Goal: Transaction & Acquisition: Book appointment/travel/reservation

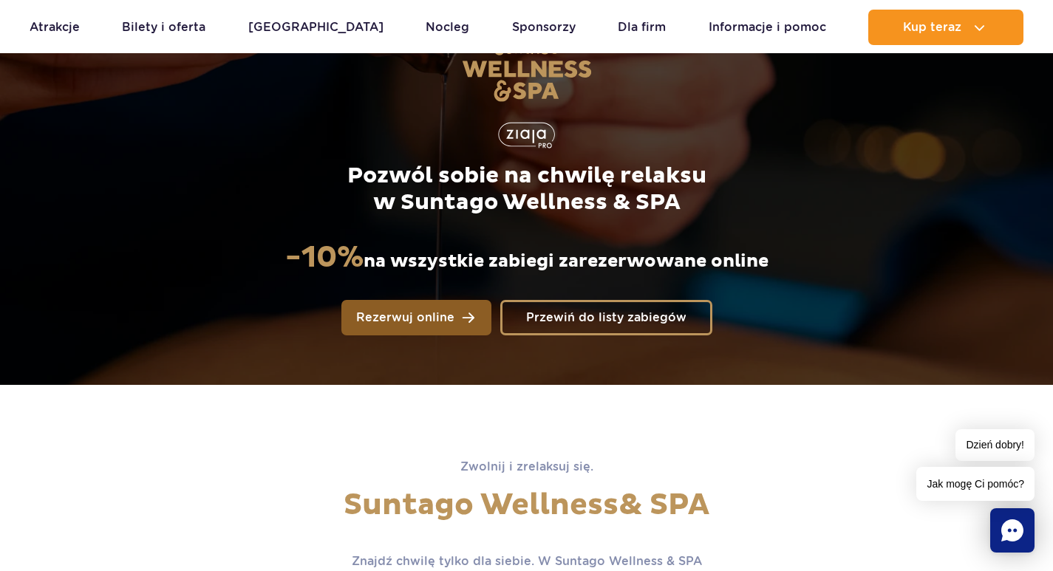
scroll to position [148, 0]
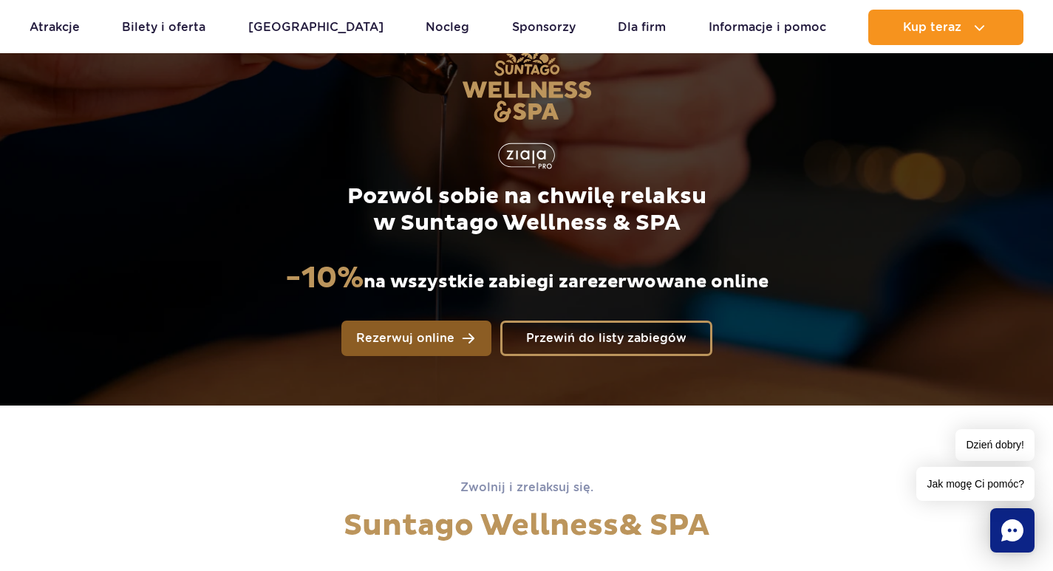
click at [391, 332] on span "Rezerwuj online" at bounding box center [405, 338] width 98 height 12
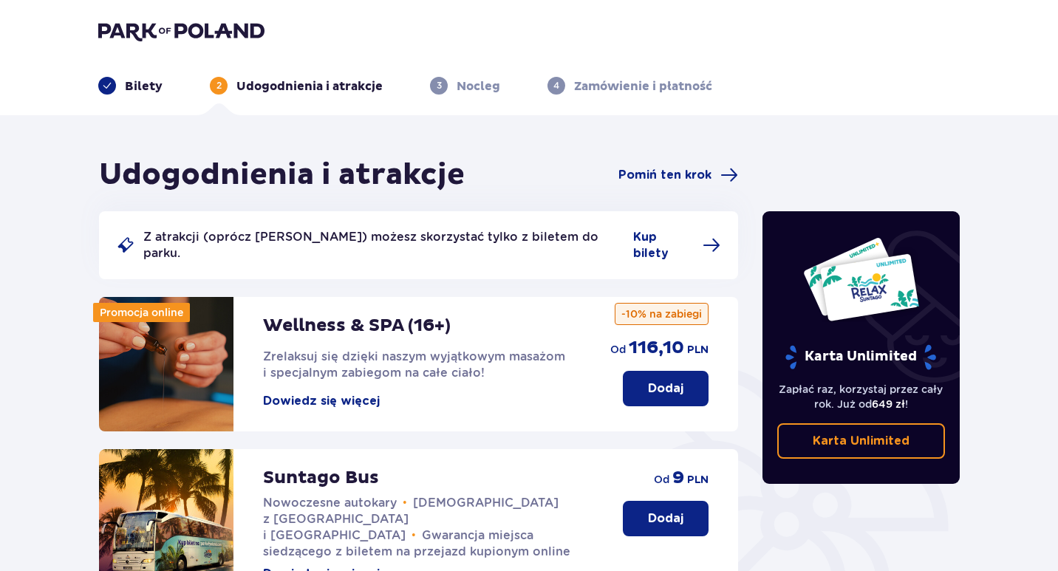
click at [387, 349] on p "Zrelaksuj się dzięki naszym wyjątkowym masażom i specjalnym zabiegom na całe ci…" at bounding box center [422, 365] width 318 height 32
click at [637, 371] on button "Dodaj" at bounding box center [666, 388] width 86 height 35
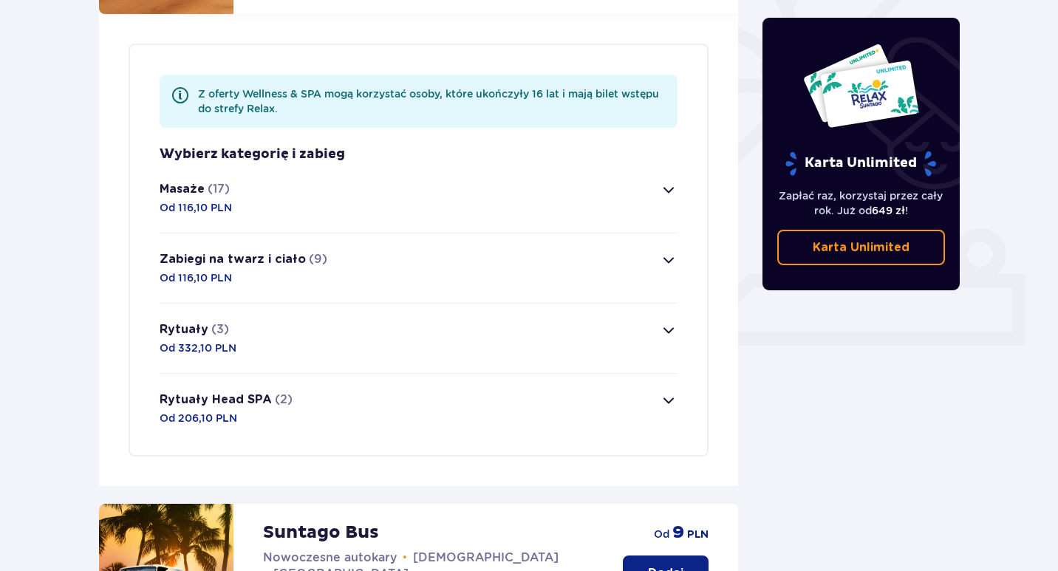
scroll to position [428, 0]
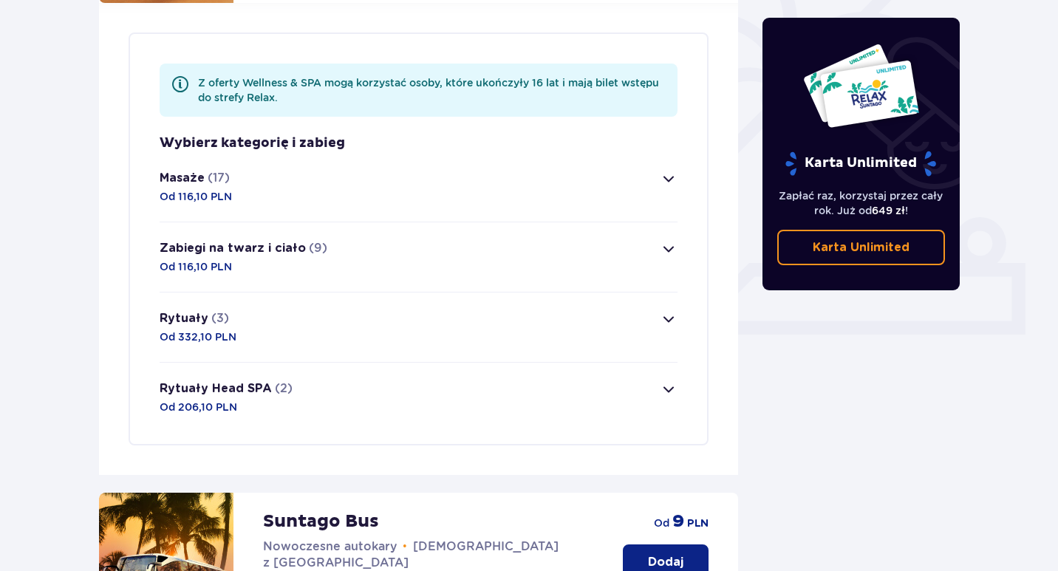
click at [661, 170] on span "button" at bounding box center [669, 179] width 18 height 18
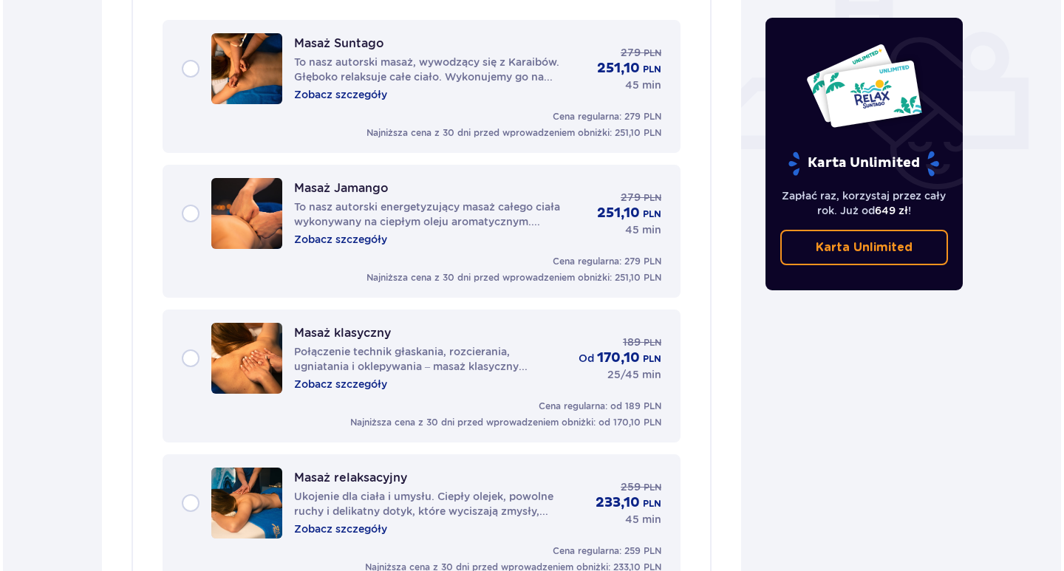
scroll to position [640, 0]
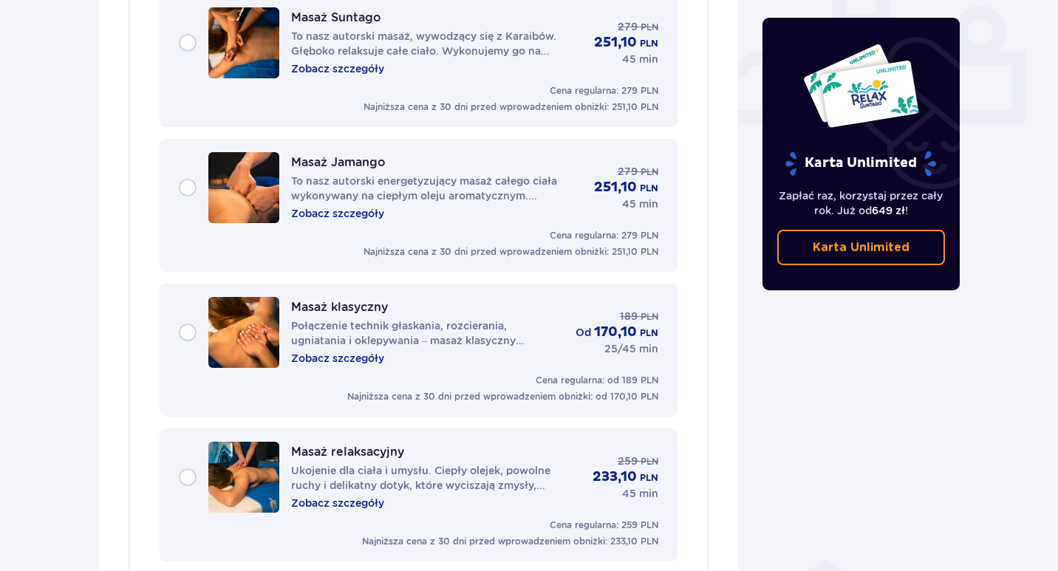
click at [325, 351] on p "Zobacz szczegóły" at bounding box center [337, 358] width 93 height 15
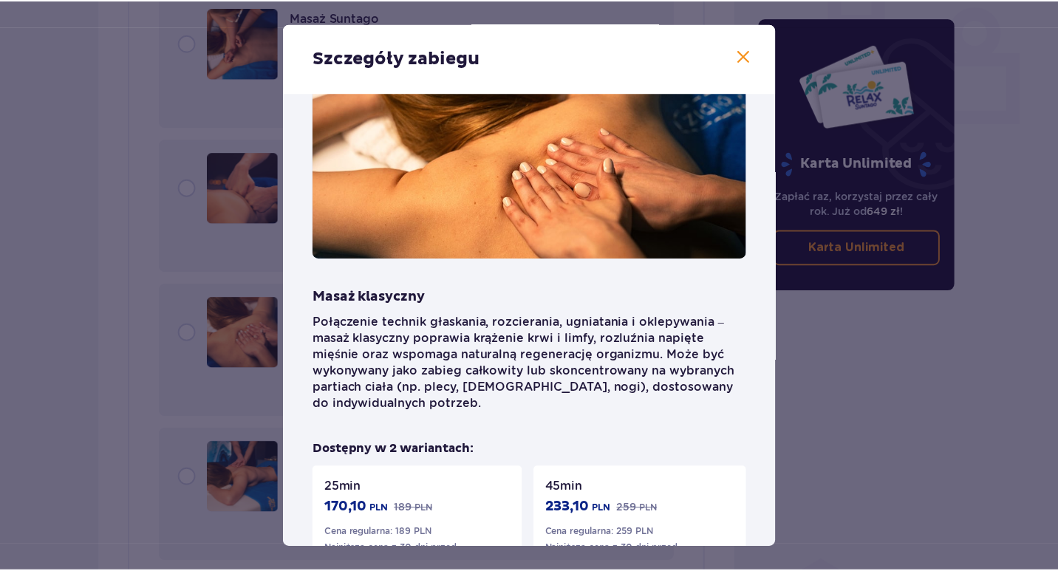
scroll to position [18, 0]
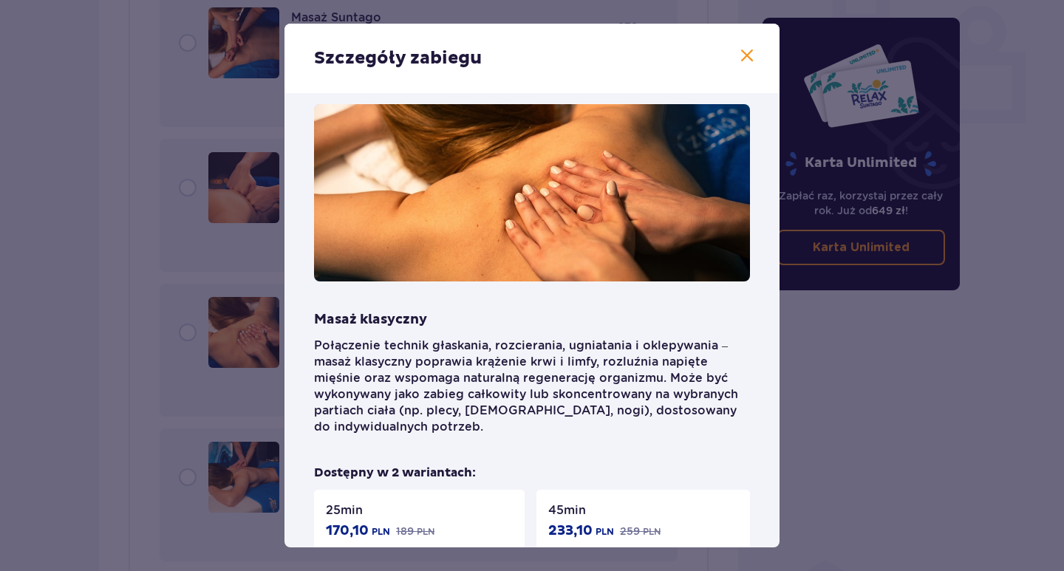
click at [750, 66] on div "Szczegóły zabiegu" at bounding box center [531, 58] width 495 height 69
click at [745, 52] on span at bounding box center [747, 56] width 18 height 18
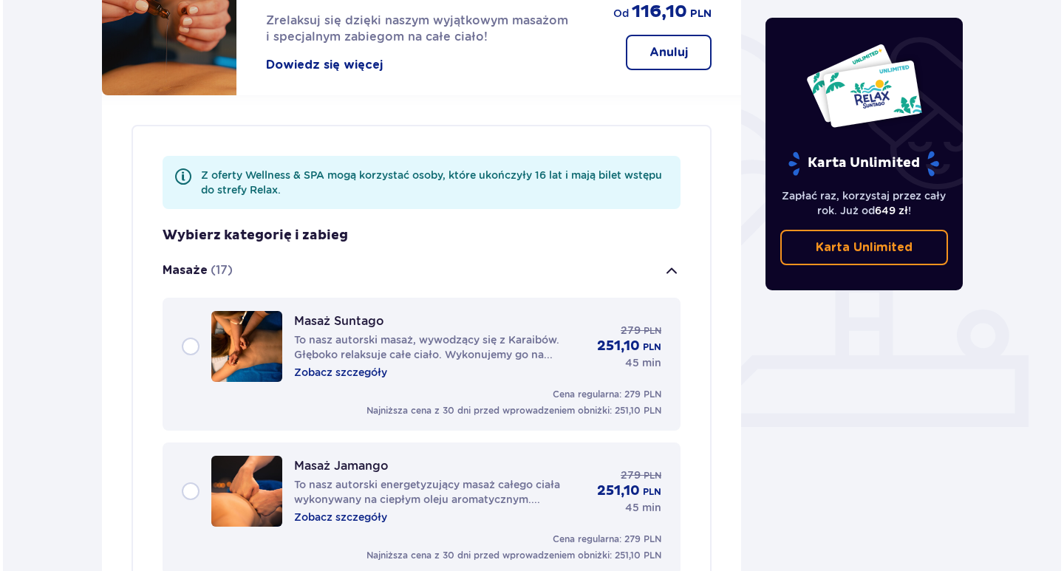
scroll to position [418, 0]
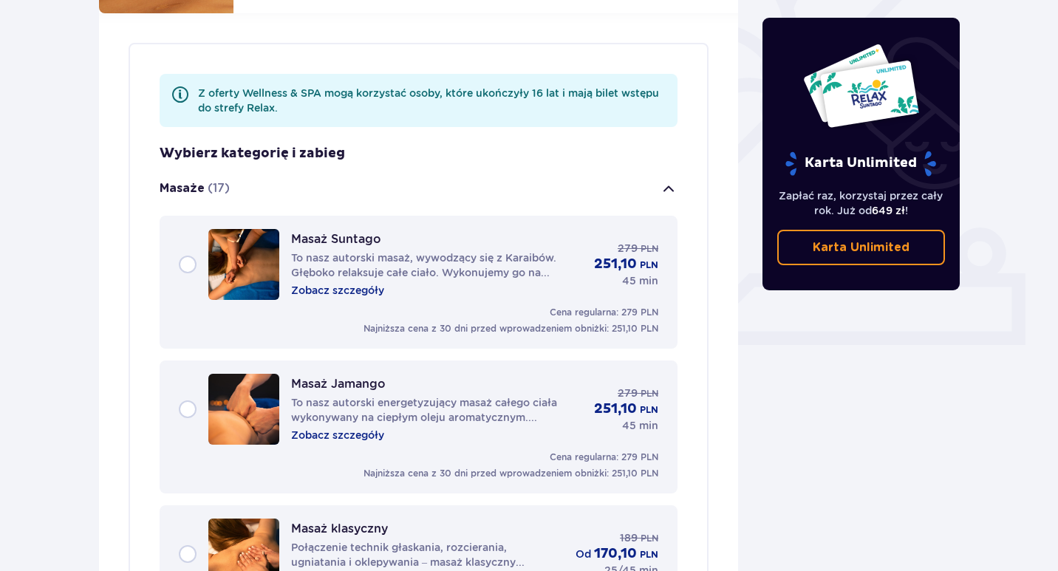
click at [343, 283] on p "Zobacz szczegóły" at bounding box center [337, 290] width 93 height 15
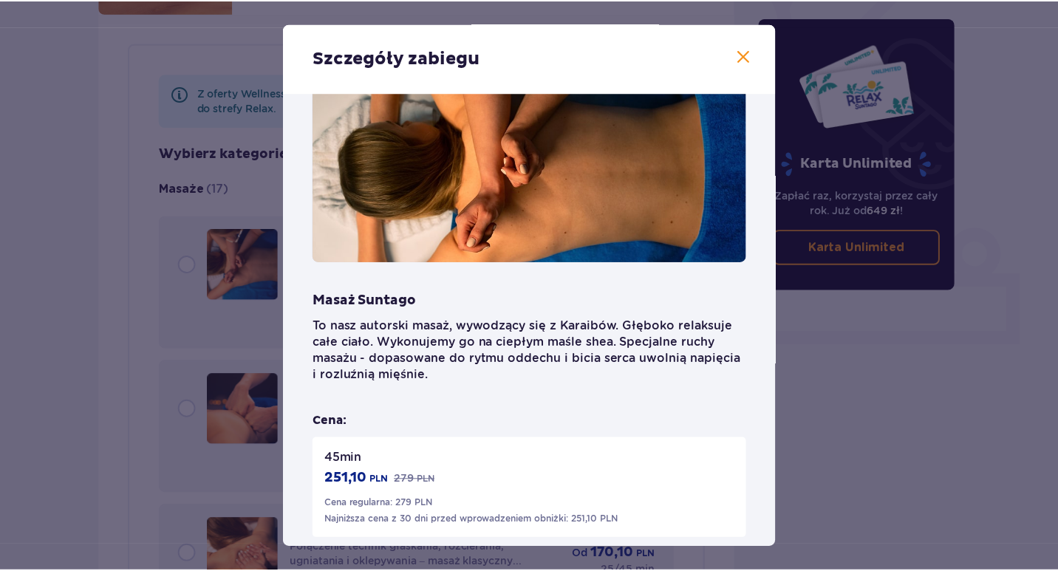
scroll to position [74, 0]
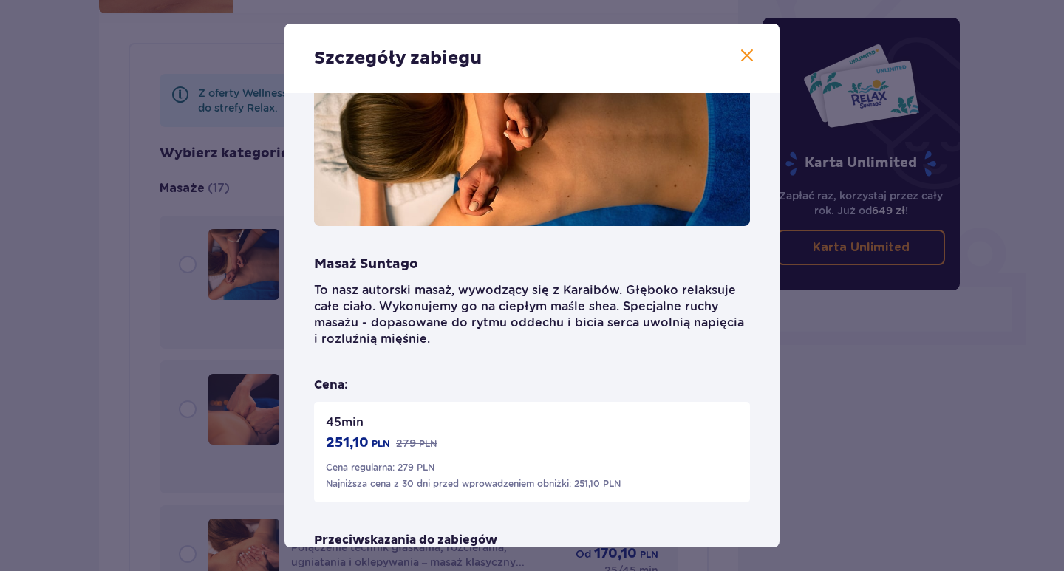
click at [742, 57] on span at bounding box center [747, 56] width 18 height 18
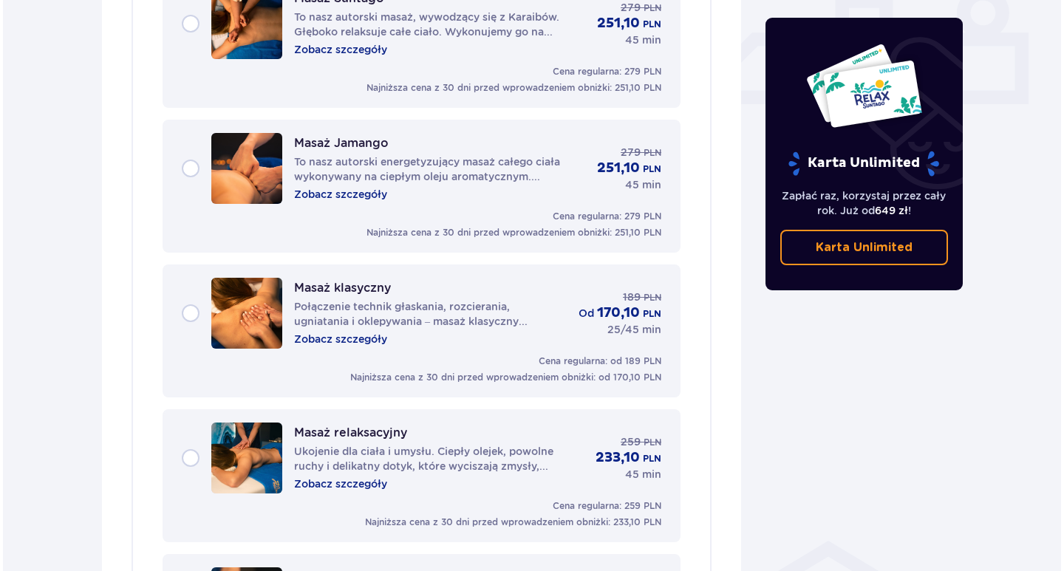
scroll to position [640, 0]
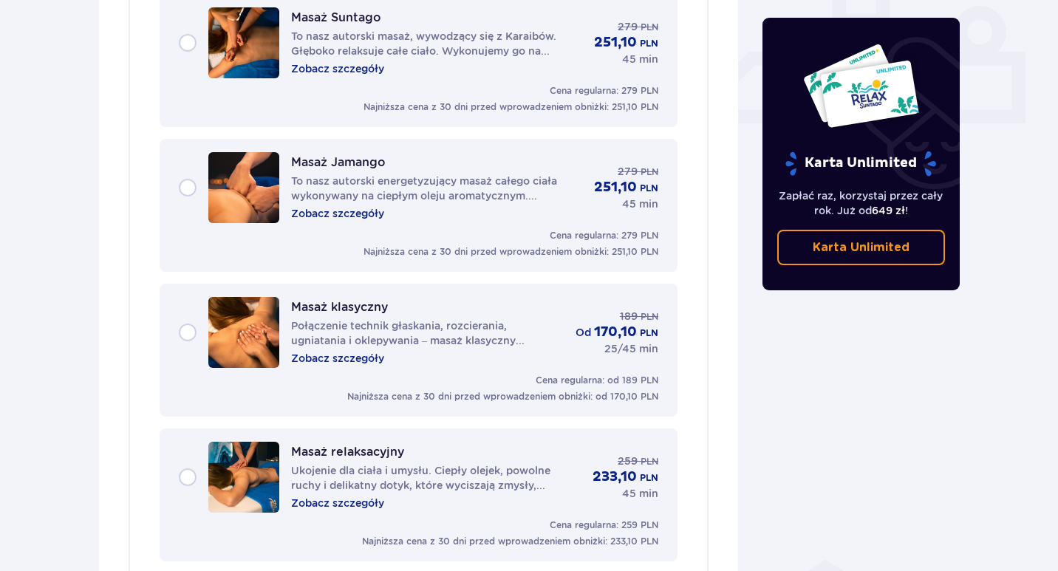
click at [341, 351] on p "Zobacz szczegóły" at bounding box center [337, 358] width 93 height 15
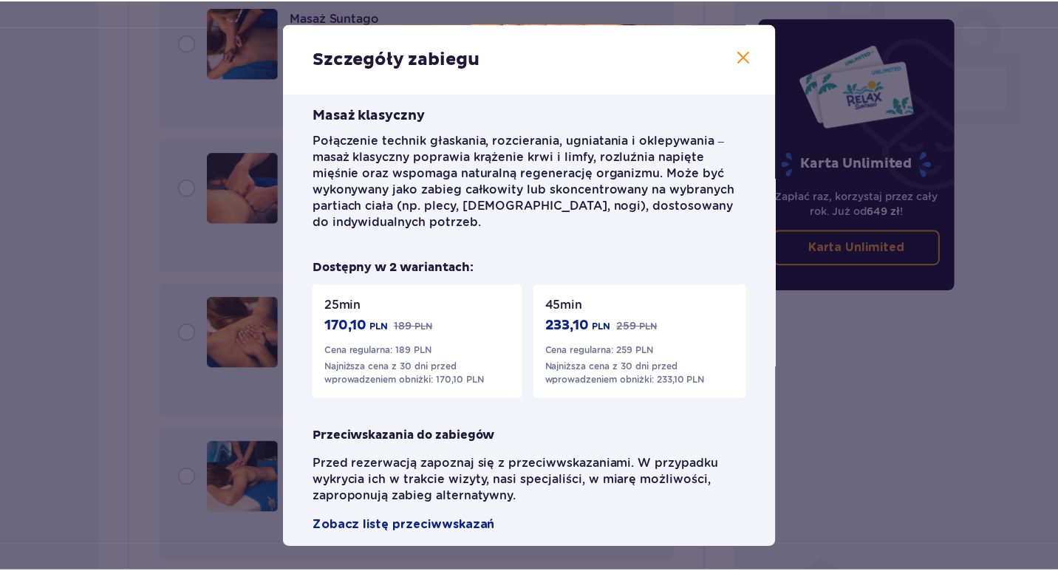
scroll to position [240, 0]
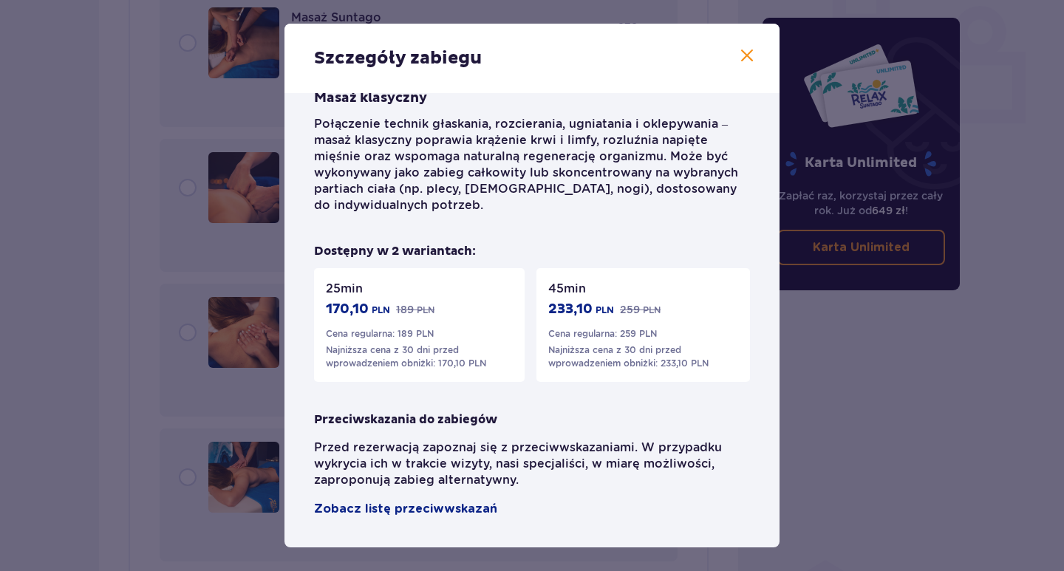
click at [738, 56] on span at bounding box center [747, 56] width 18 height 18
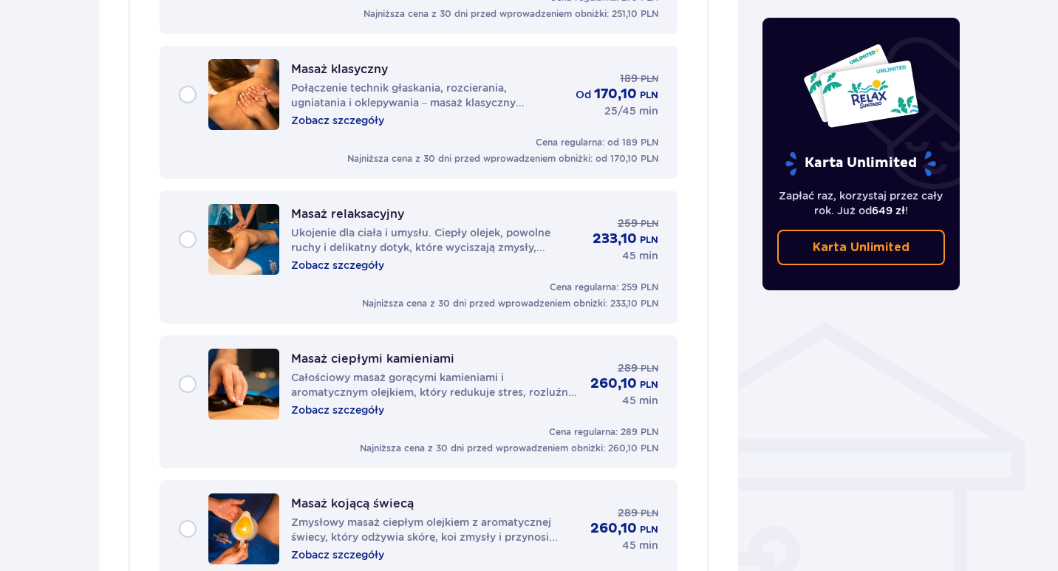
scroll to position [787, 0]
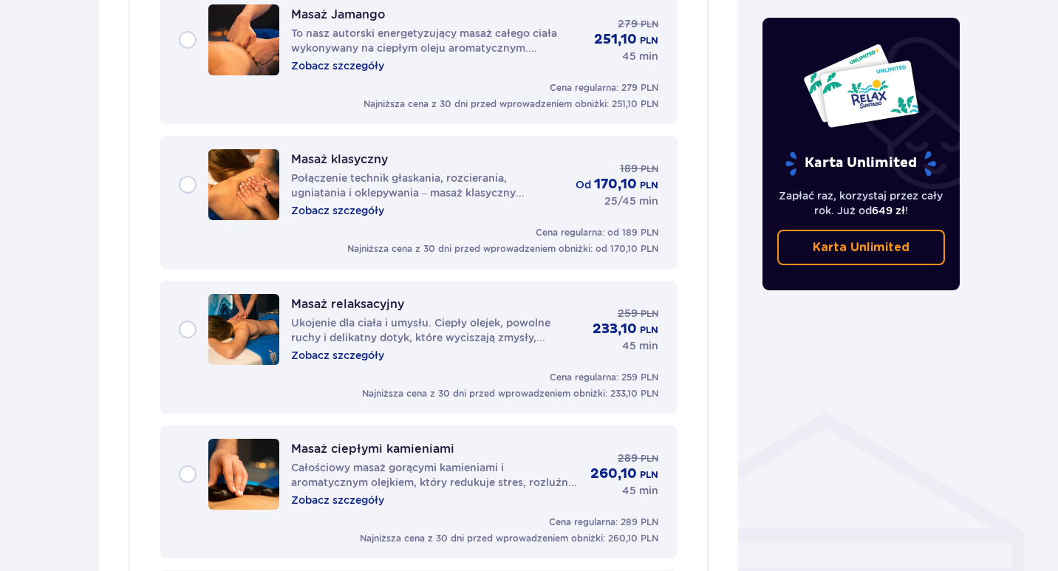
click at [335, 152] on p "Masaż klasyczny" at bounding box center [339, 159] width 97 height 14
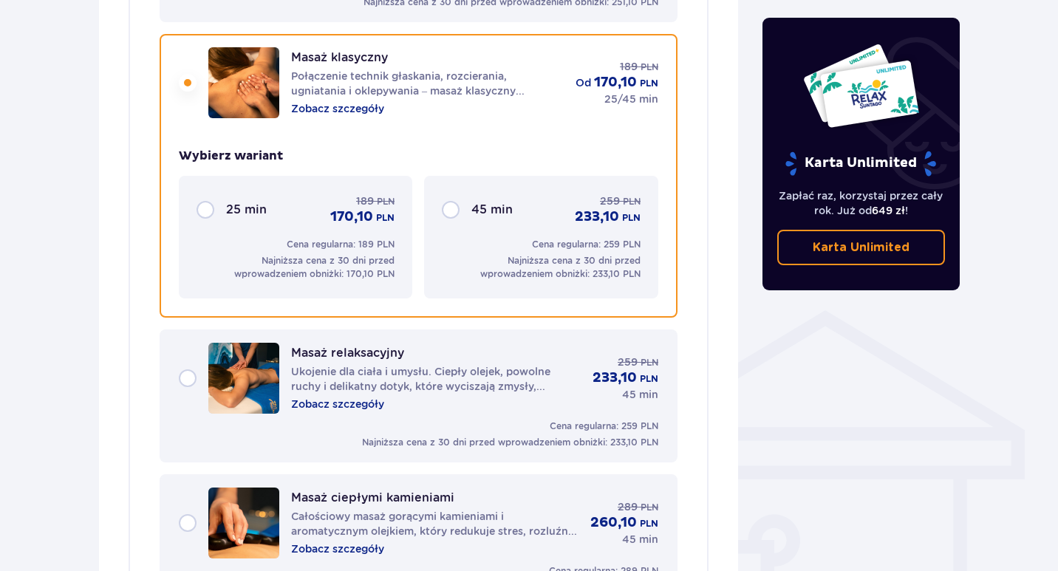
scroll to position [891, 0]
